Goal: Information Seeking & Learning: Learn about a topic

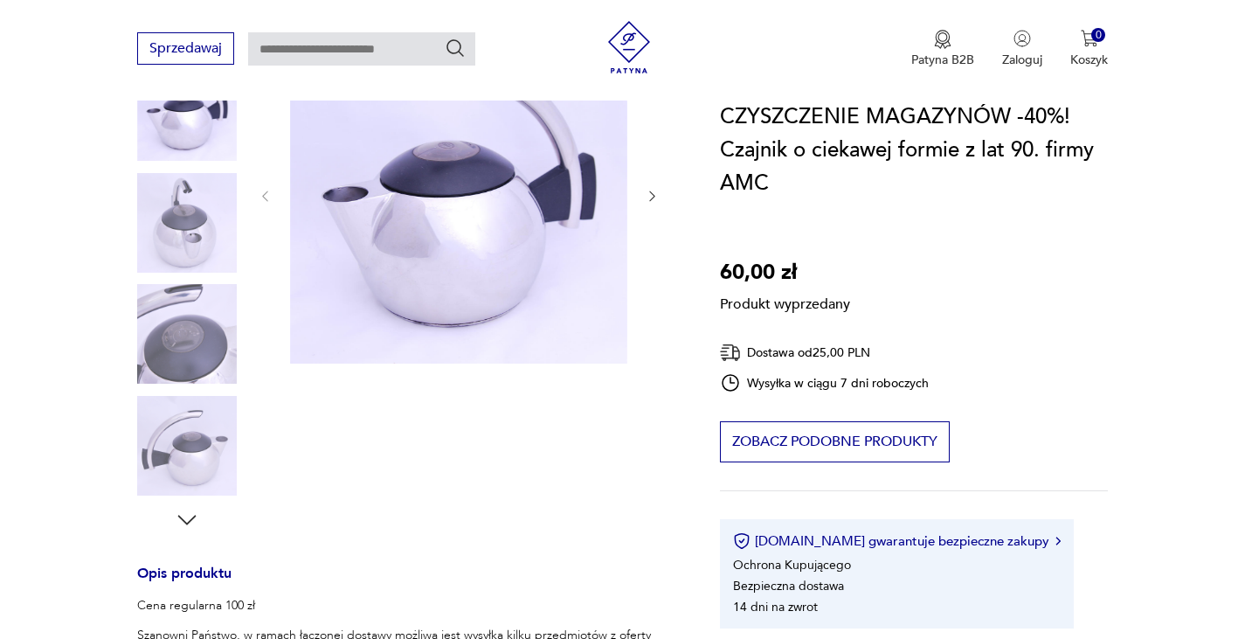
click at [646, 199] on div "Produkt wyprzedany Opis produktu Cena regularna 100 zł Szanowni Państwo, w rama…" at bounding box center [407, 587] width 541 height 1123
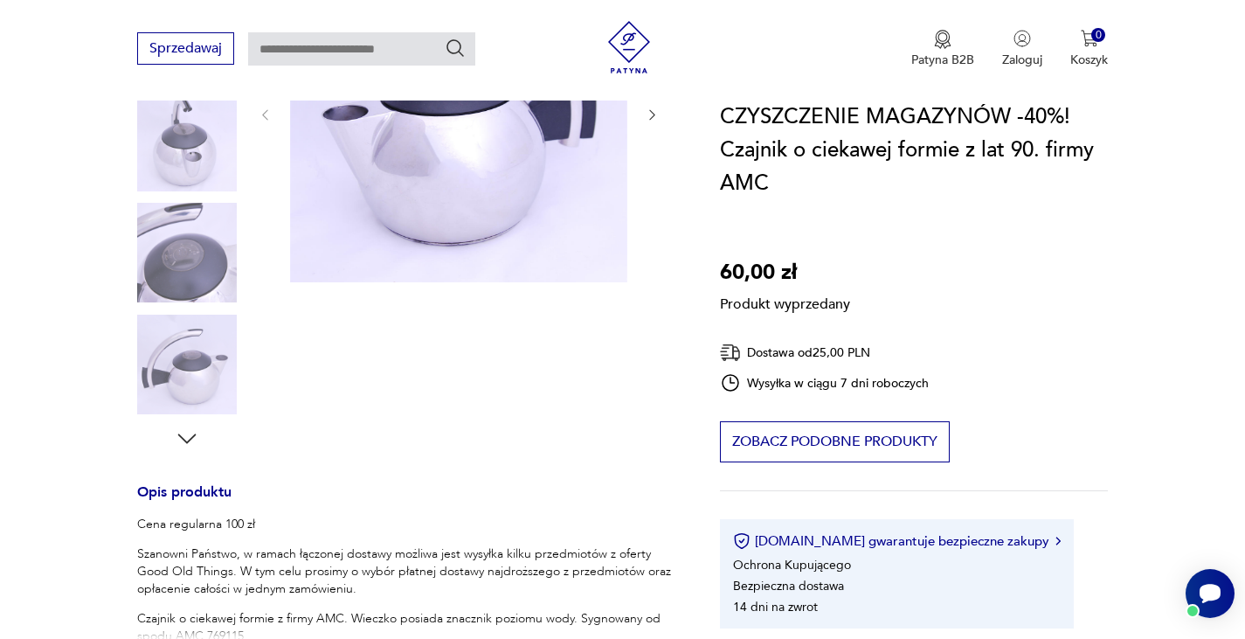
scroll to position [524, 0]
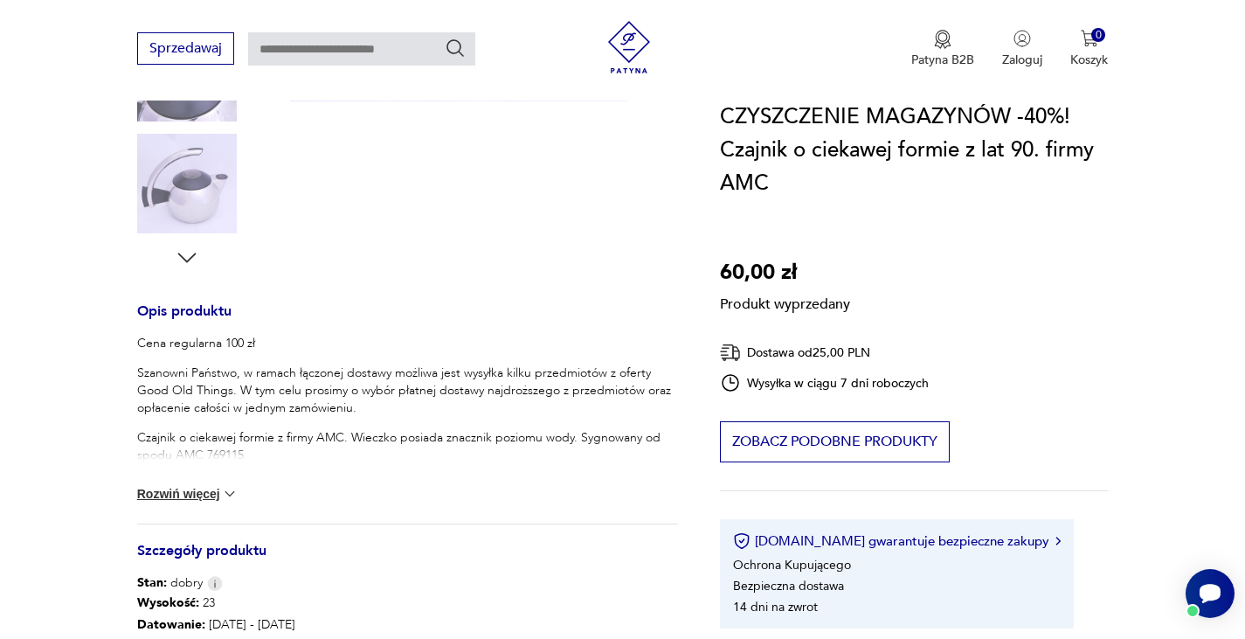
click at [206, 497] on button "Rozwiń więcej" at bounding box center [187, 493] width 101 height 17
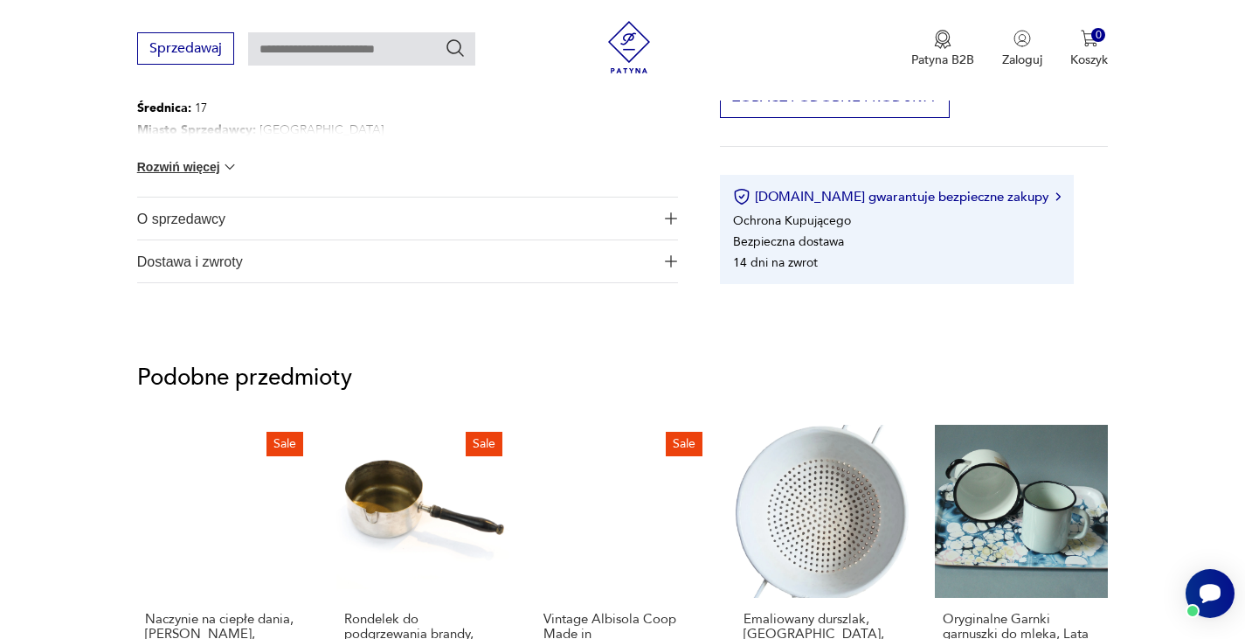
scroll to position [1486, 0]
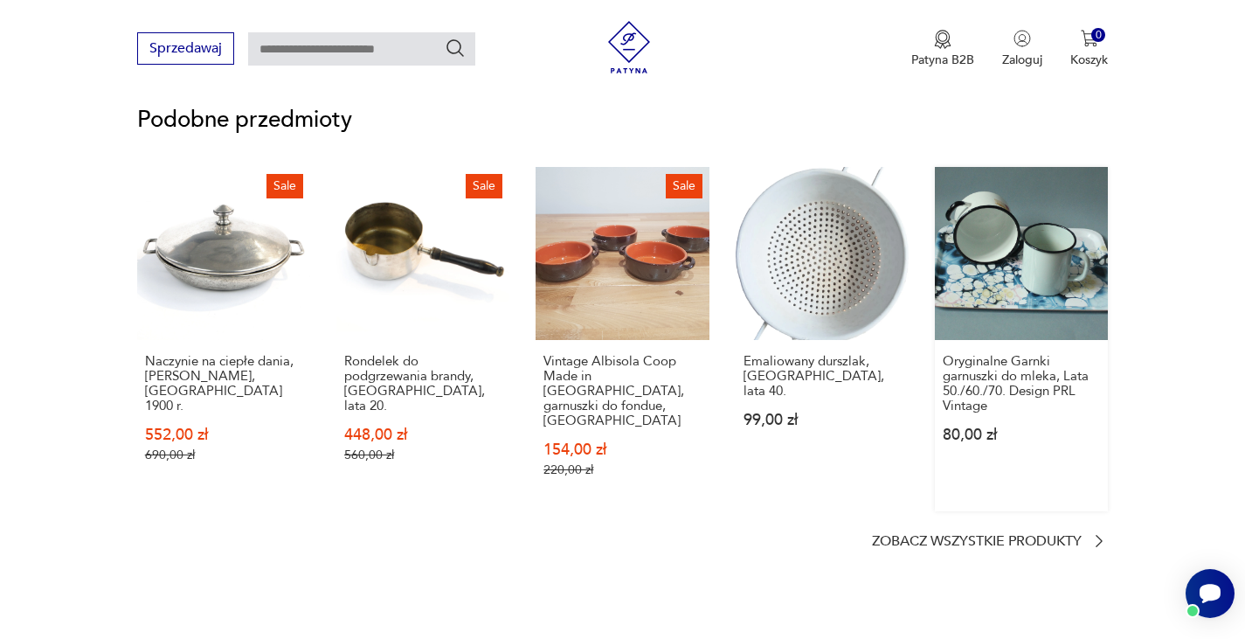
click at [1023, 294] on link "Oryginalne Garnki garnuszki do mleka, Lata 50./60./70. Design PRL Vintage 80,00…" at bounding box center [1021, 339] width 173 height 344
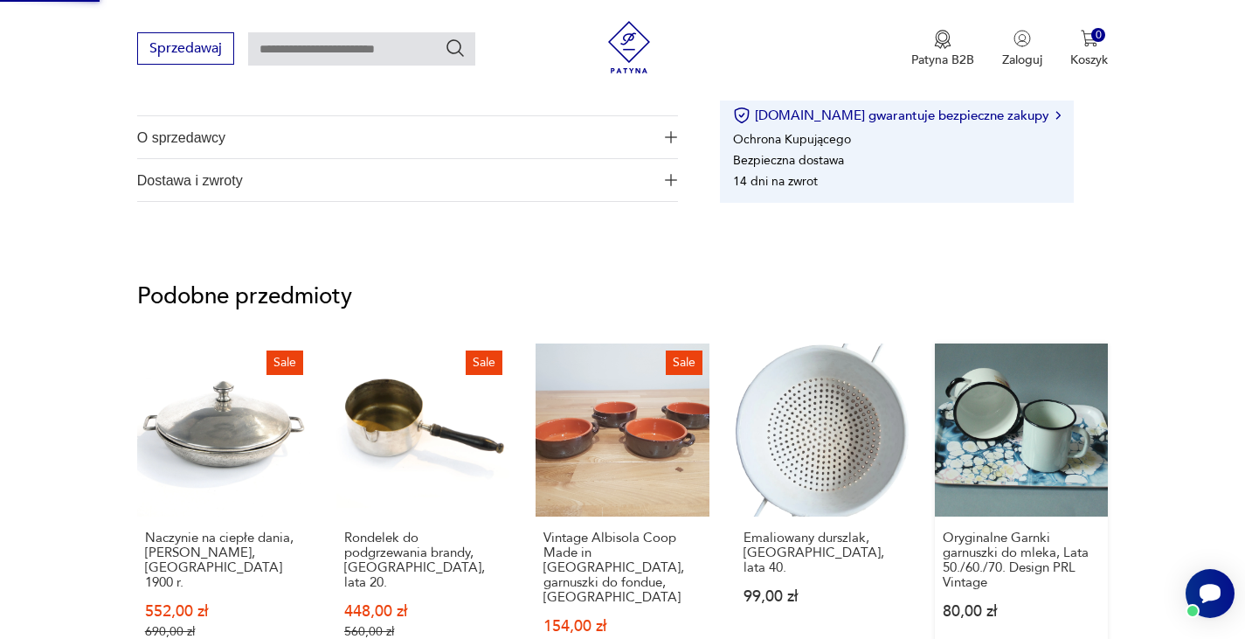
scroll to position [500, 0]
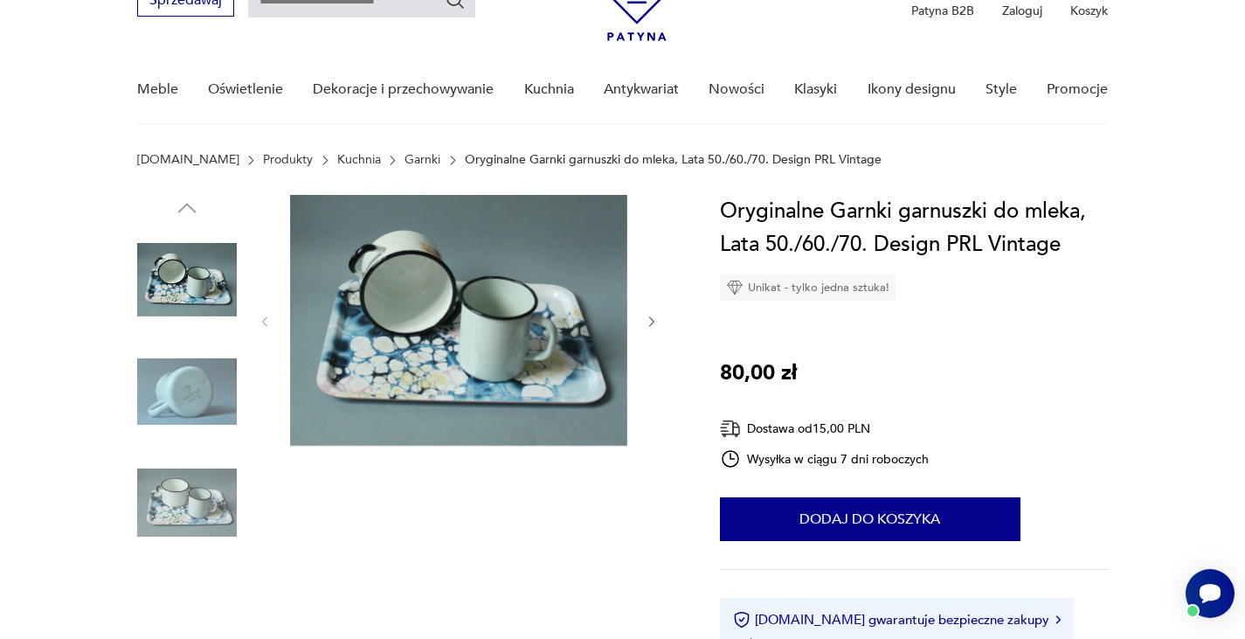
scroll to position [87, 0]
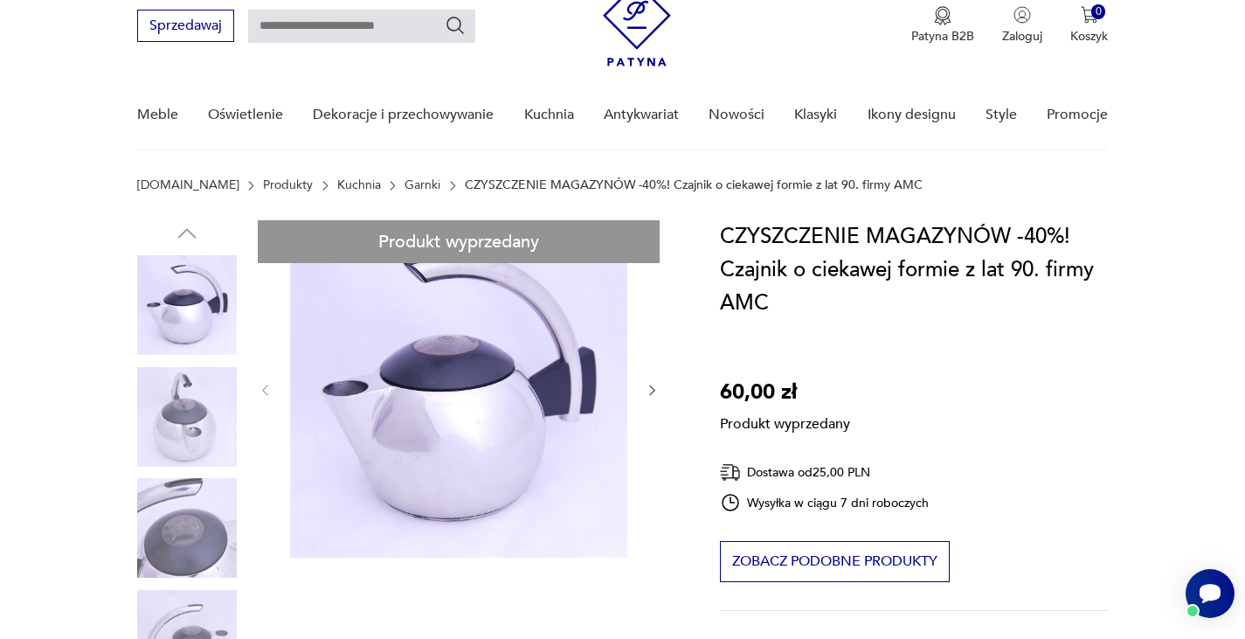
scroll to position [31, 0]
